Goal: Navigation & Orientation: Understand site structure

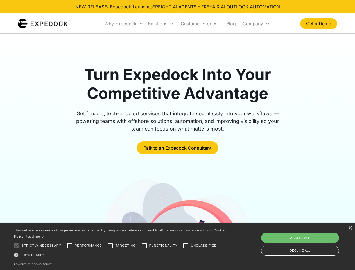
click at [124, 24] on div "Why Expedock" at bounding box center [120, 24] width 32 height 6
click at [161, 24] on div "Solutions" at bounding box center [157, 24] width 19 height 6
click at [256, 24] on div "Company" at bounding box center [253, 24] width 21 height 6
click at [17, 246] on div at bounding box center [16, 245] width 11 height 11
click at [70, 246] on input "Performance" at bounding box center [69, 245] width 11 height 11
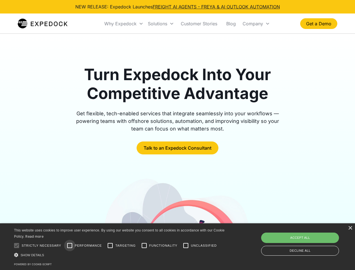
checkbox input "true"
click at [110, 246] on input "Targeting" at bounding box center [110, 245] width 11 height 11
checkbox input "true"
click at [144, 246] on input "Functionality" at bounding box center [144, 245] width 11 height 11
checkbox input "true"
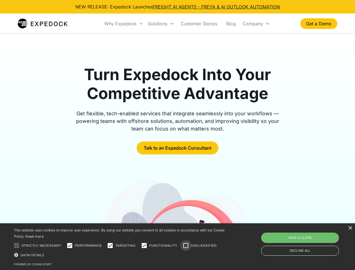
click at [186, 246] on input "Unclassified" at bounding box center [185, 245] width 11 height 11
checkbox input "true"
click at [120, 255] on div "Show details Hide details" at bounding box center [120, 255] width 213 height 6
